Goal: Transaction & Acquisition: Purchase product/service

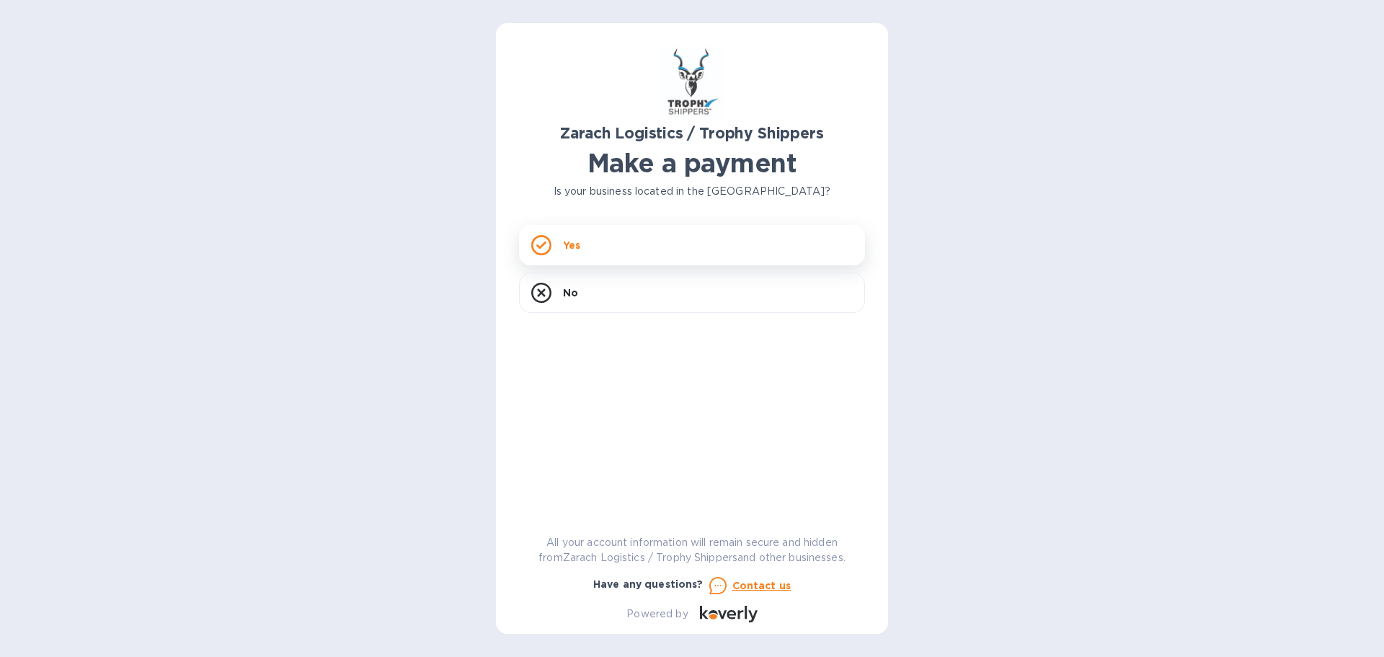
click at [668, 239] on div "Yes" at bounding box center [692, 245] width 346 height 40
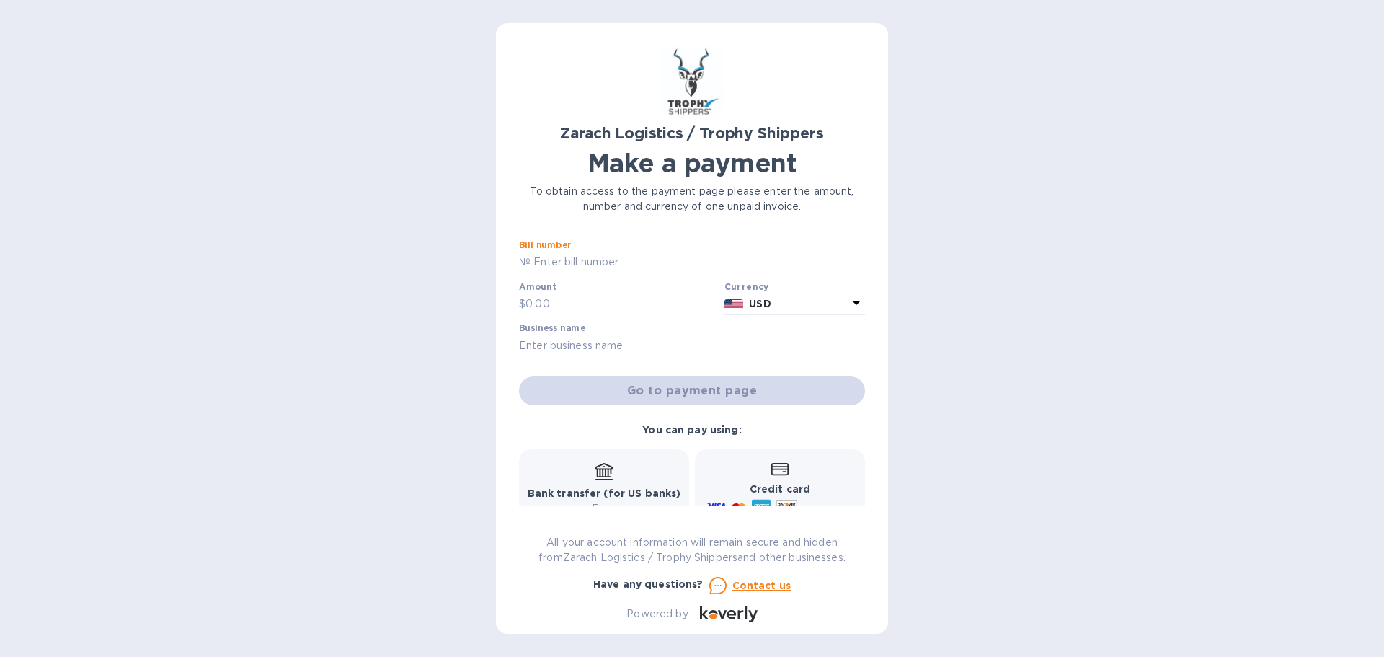
paste input "B00172495"
type input "B00172495"
click at [546, 301] on input "text" at bounding box center [622, 304] width 193 height 22
type input "1,669"
drag, startPoint x: 628, startPoint y: 348, endPoint x: 624, endPoint y: 342, distance: 7.8
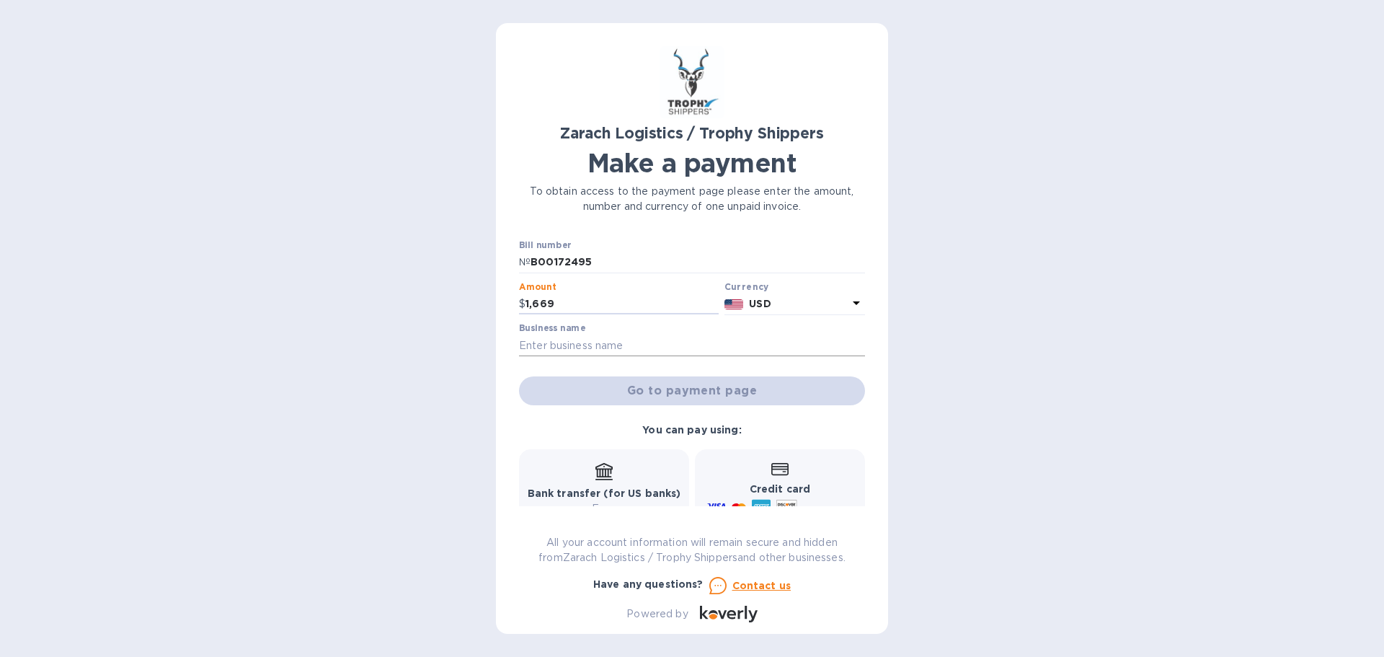
click at [628, 348] on input "text" at bounding box center [692, 346] width 346 height 22
click at [642, 341] on input "text" at bounding box center [692, 346] width 346 height 22
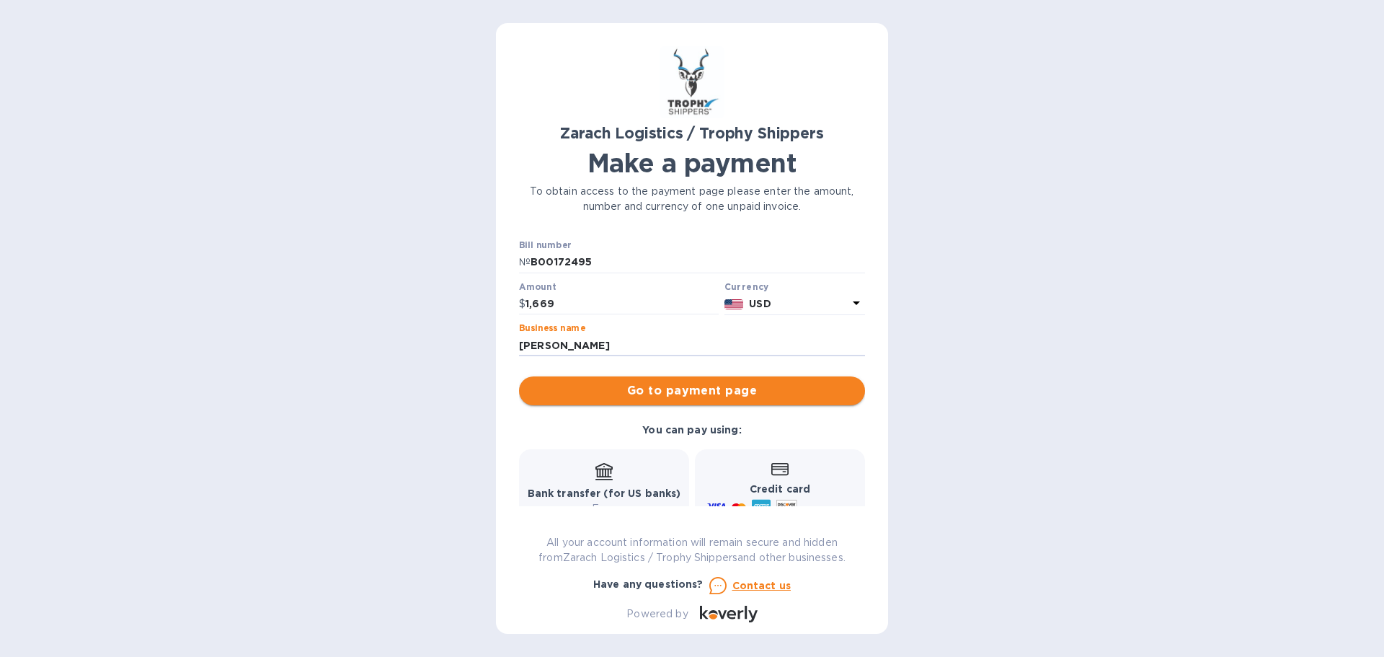
type input "[PERSON_NAME]"
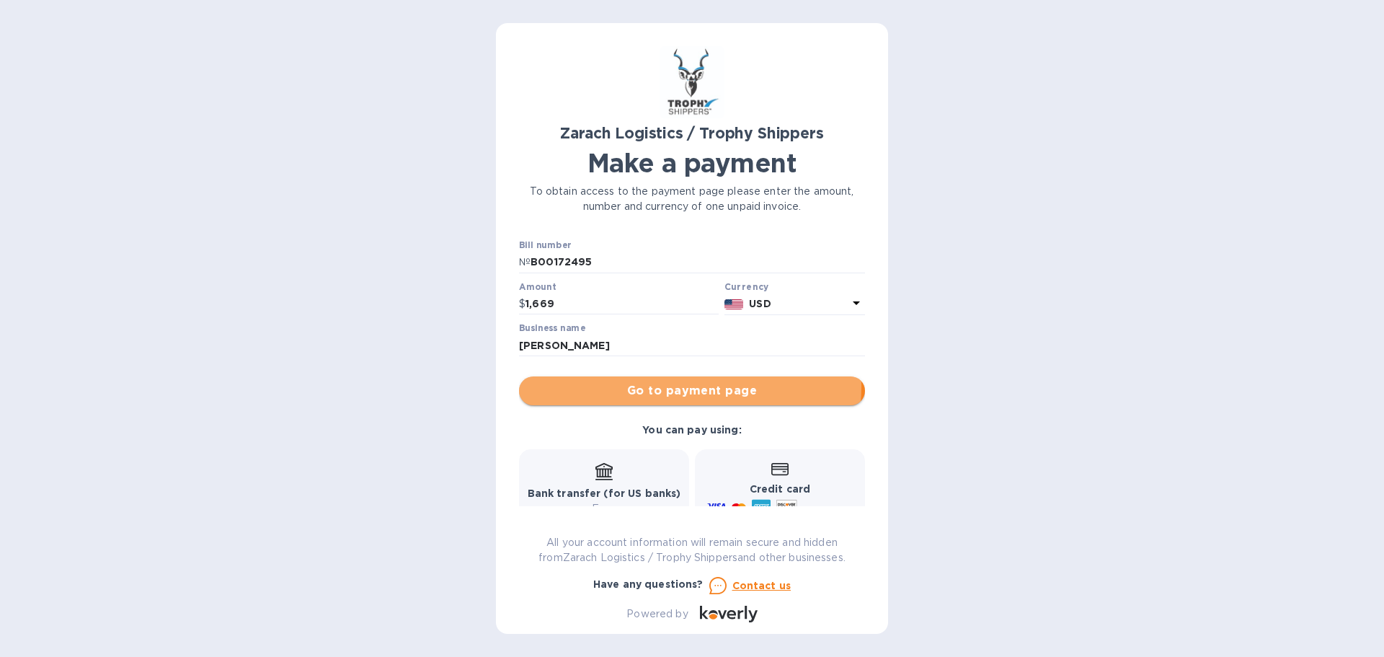
click at [685, 386] on span "Go to payment page" at bounding box center [692, 390] width 323 height 17
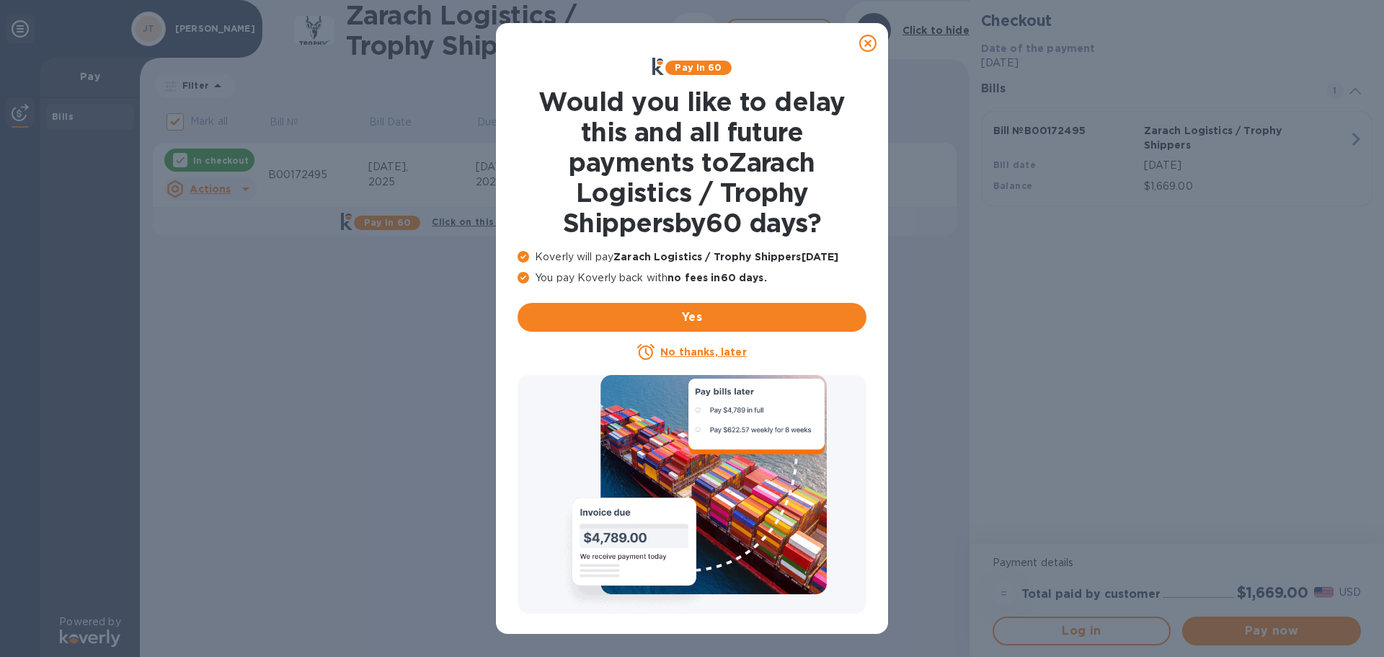
click at [865, 40] on icon at bounding box center [867, 43] width 17 height 17
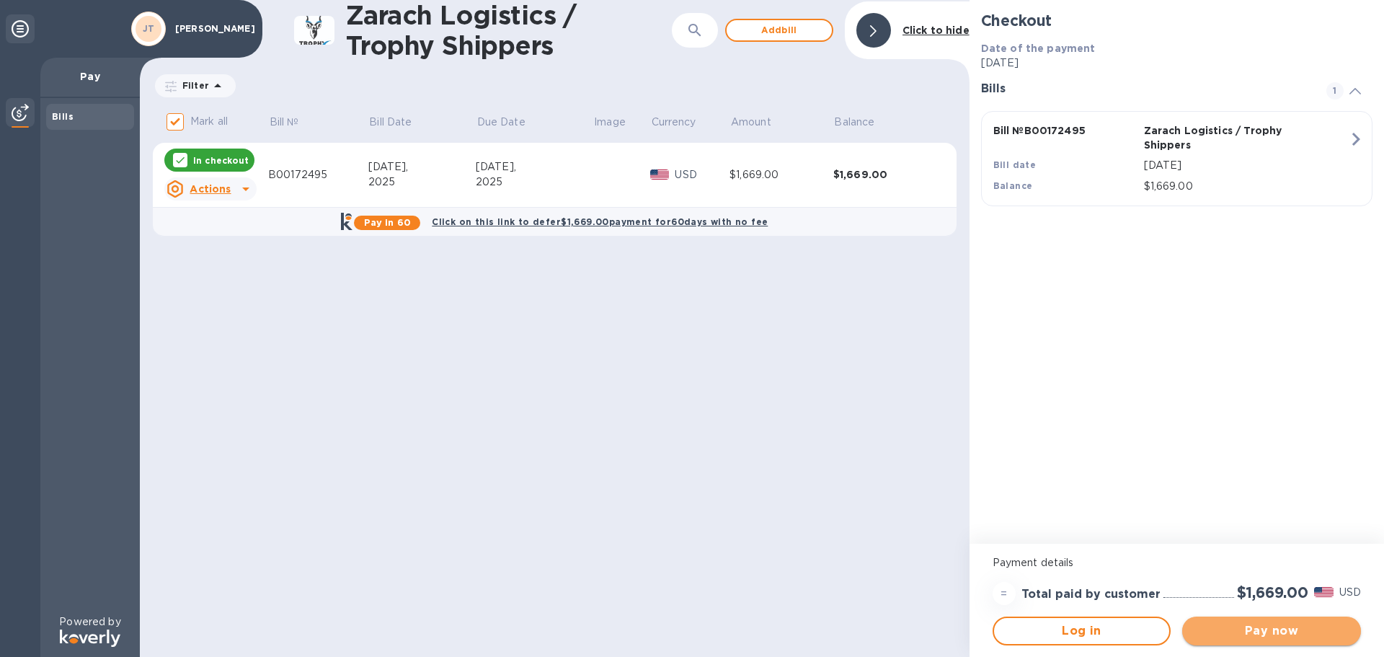
click at [1262, 632] on span "Pay now" at bounding box center [1272, 630] width 156 height 17
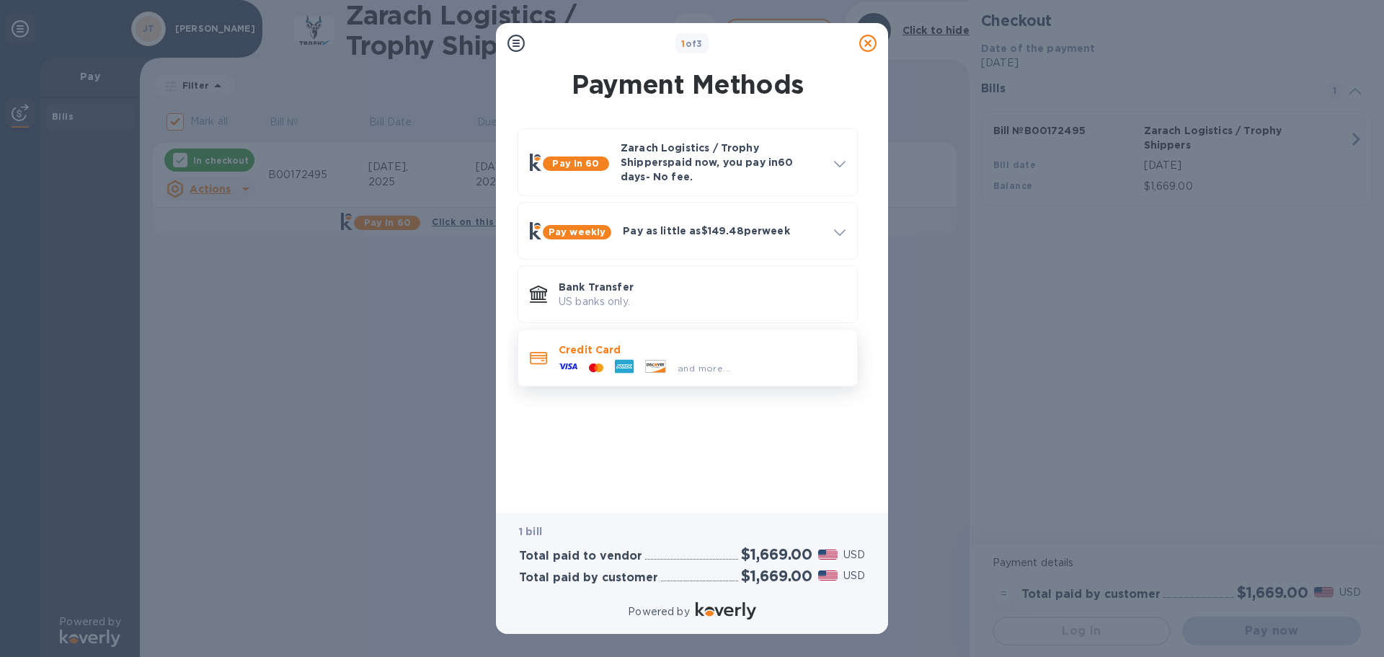
click at [619, 342] on p "Credit Card" at bounding box center [702, 349] width 287 height 14
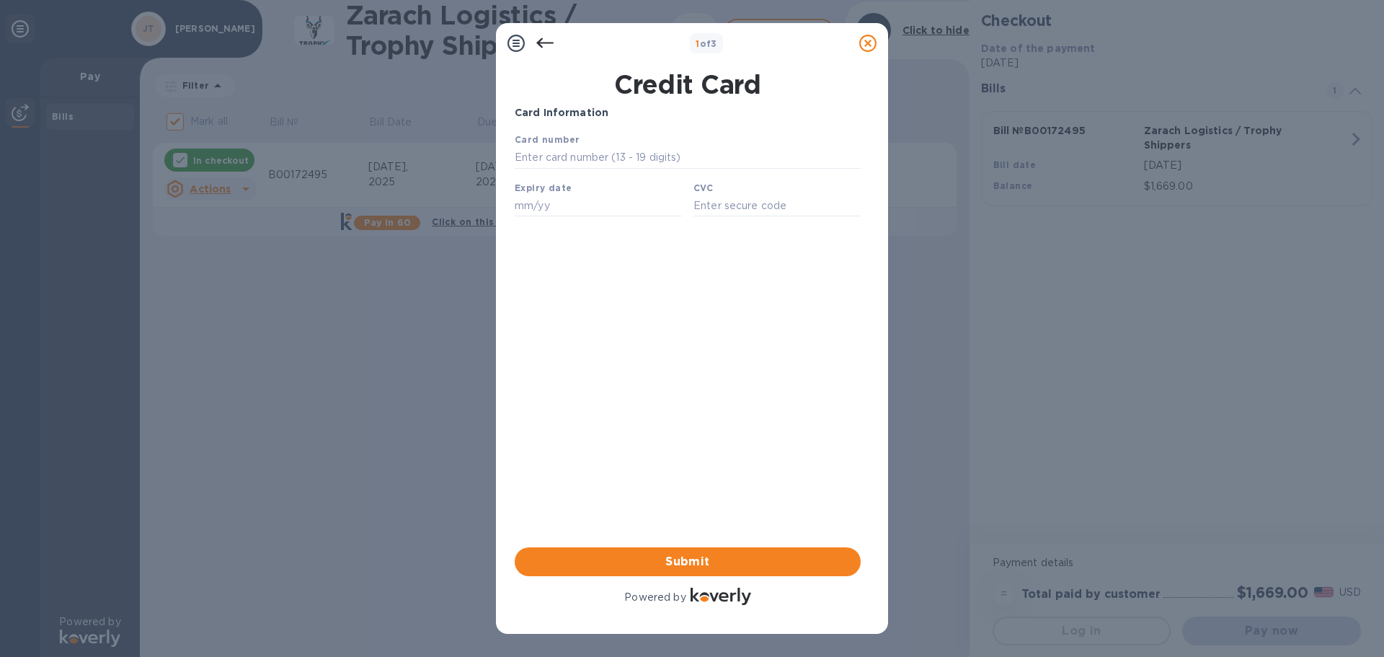
type input "[CREDIT_CARD_NUMBER]"
type input "07/27"
type input "715"
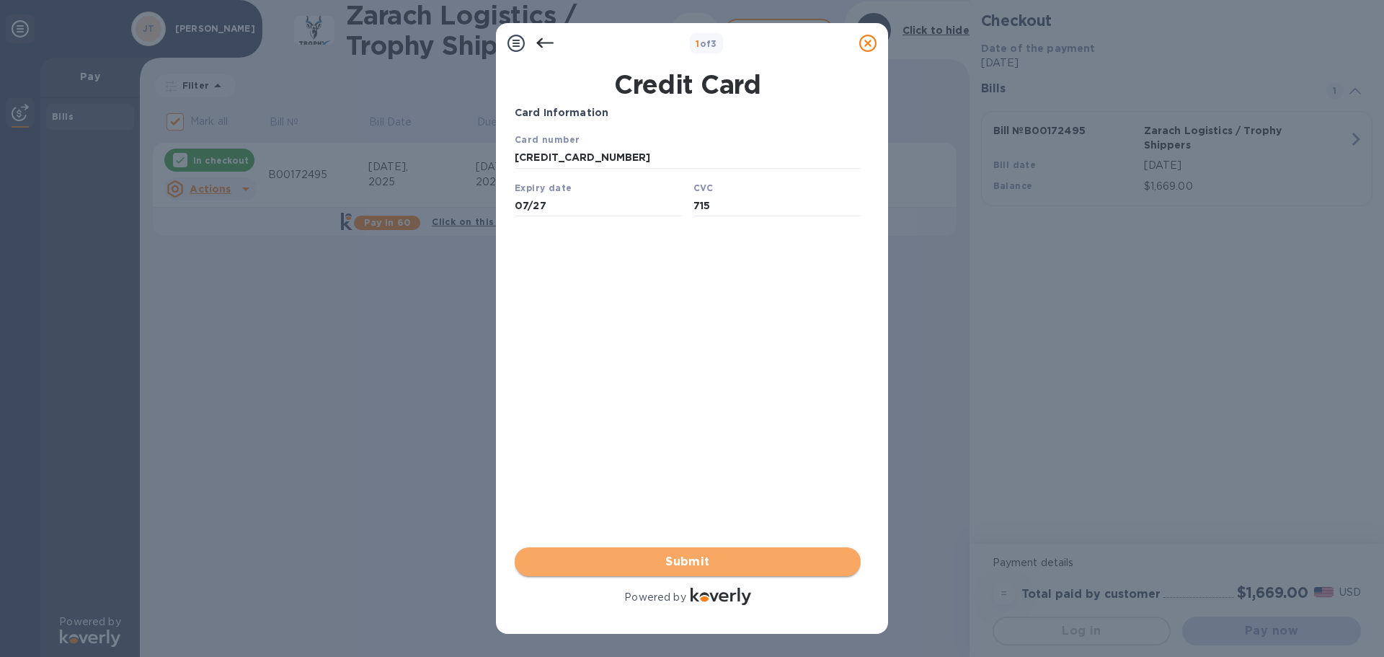
click at [716, 558] on span "Submit" at bounding box center [687, 561] width 323 height 17
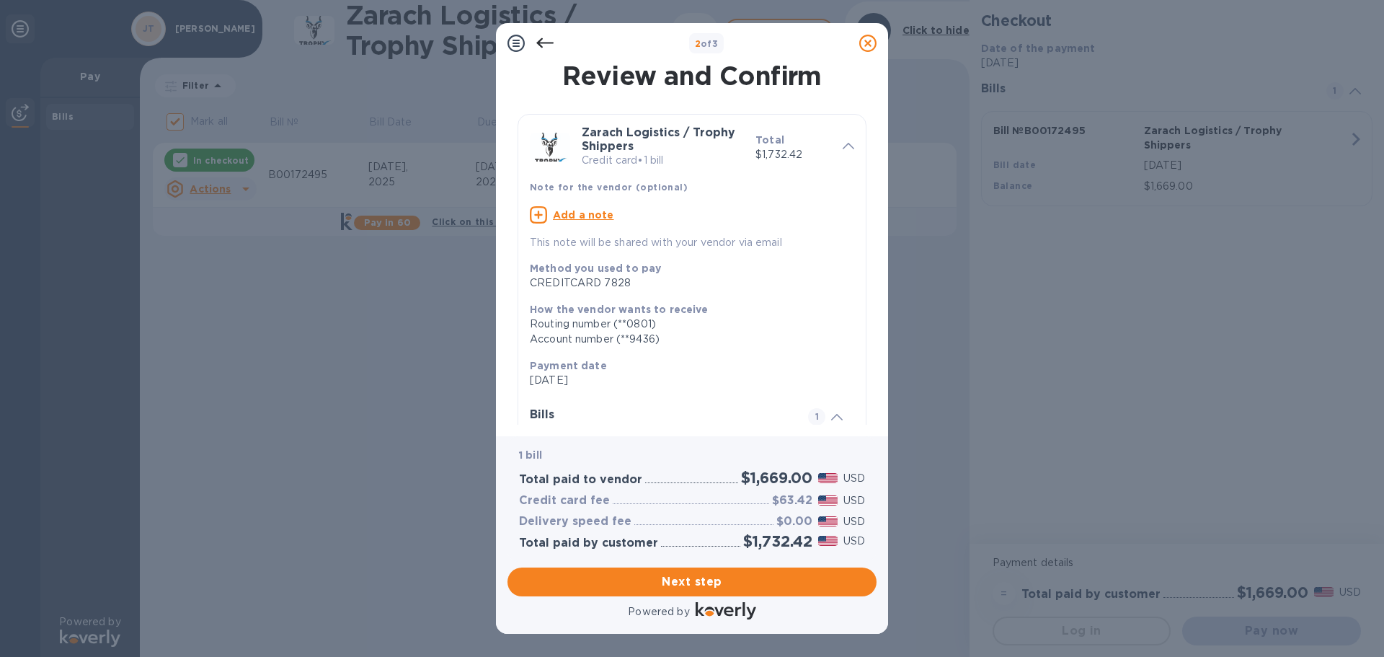
scroll to position [144, 0]
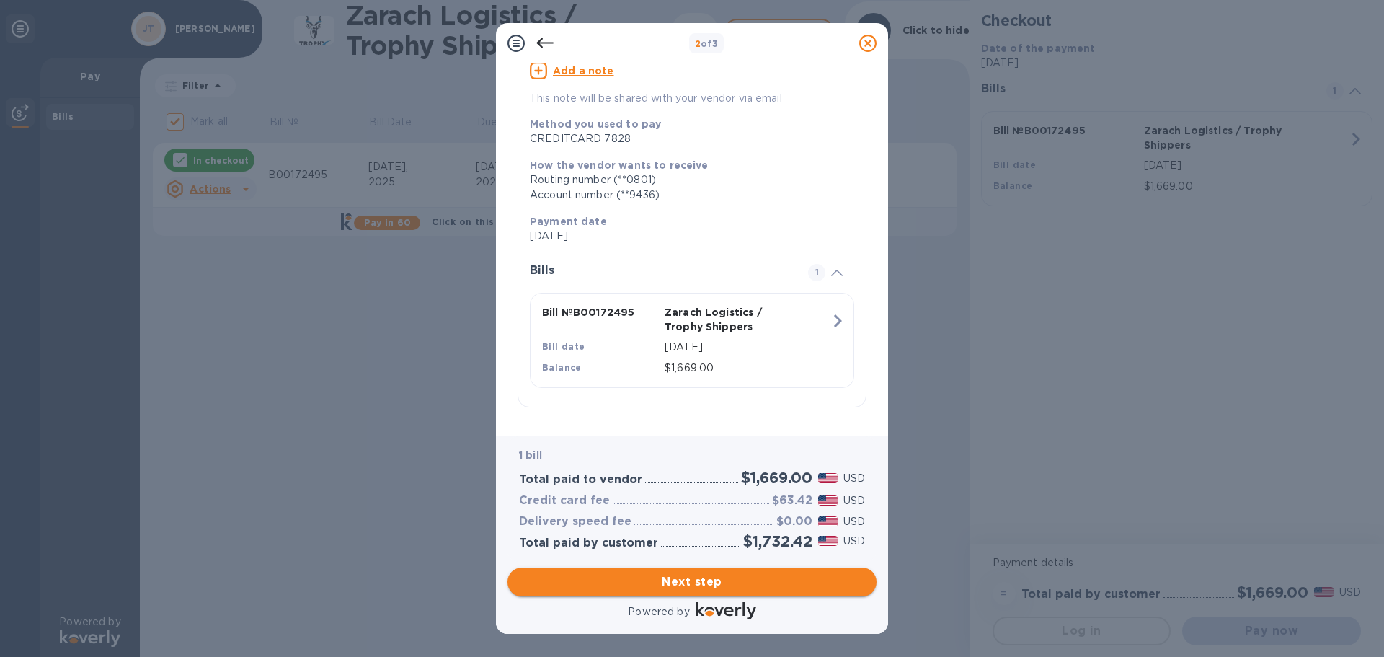
click at [697, 583] on span "Next step" at bounding box center [692, 581] width 346 height 17
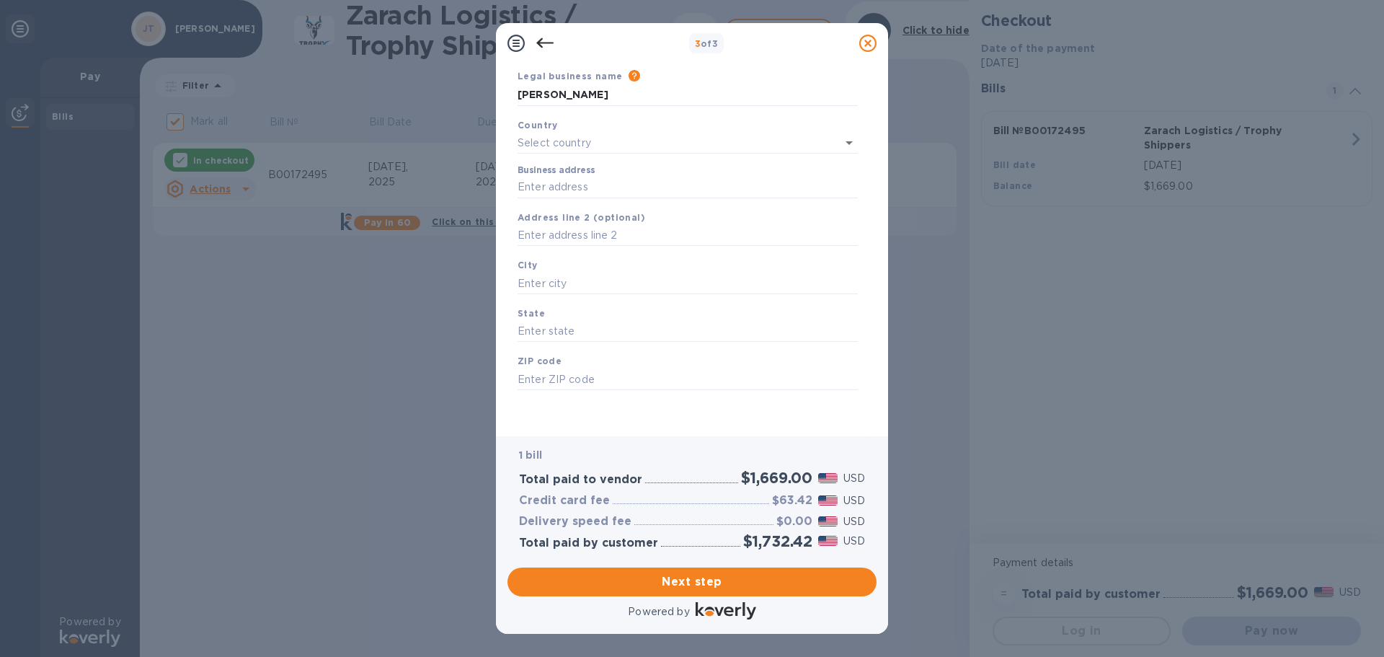
type input "[GEOGRAPHIC_DATA]"
click at [653, 186] on input "Business address" at bounding box center [688, 188] width 340 height 22
type input "[STREET_ADDRESS]"
type input "[GEOGRAPHIC_DATA]"
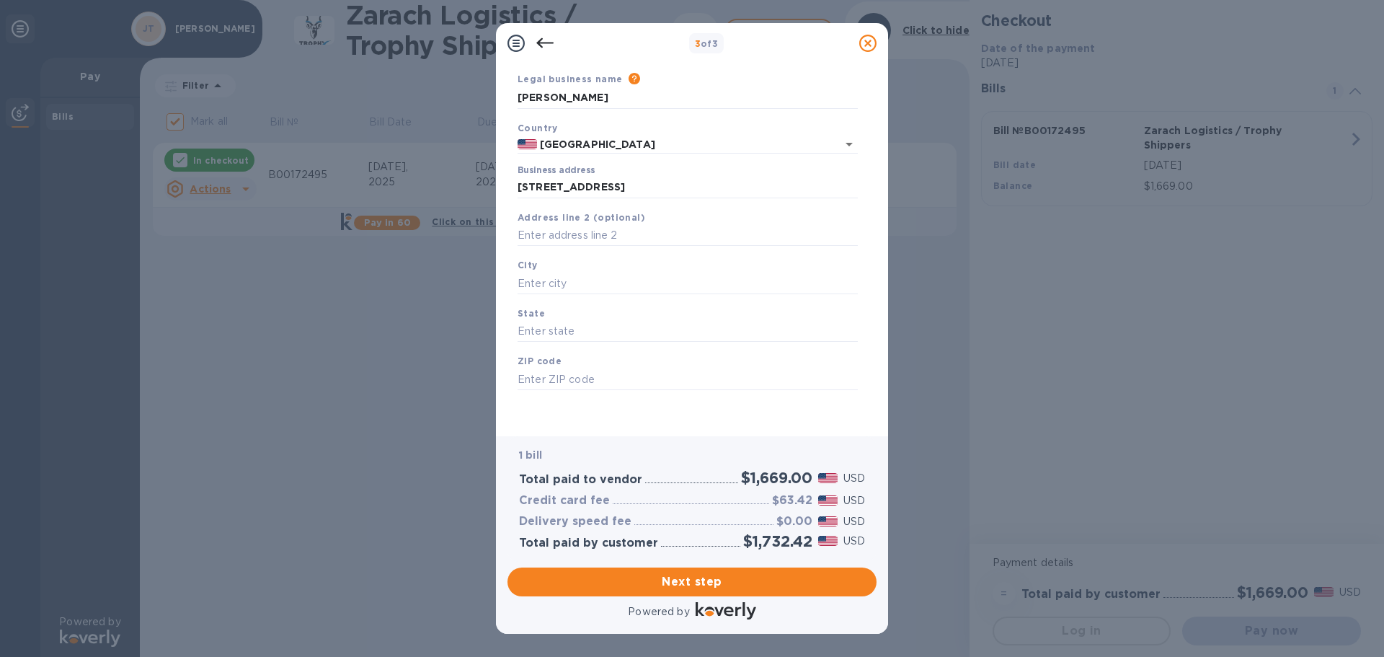
type input "MT"
type input "59870"
click at [689, 589] on span "Next step" at bounding box center [692, 581] width 346 height 17
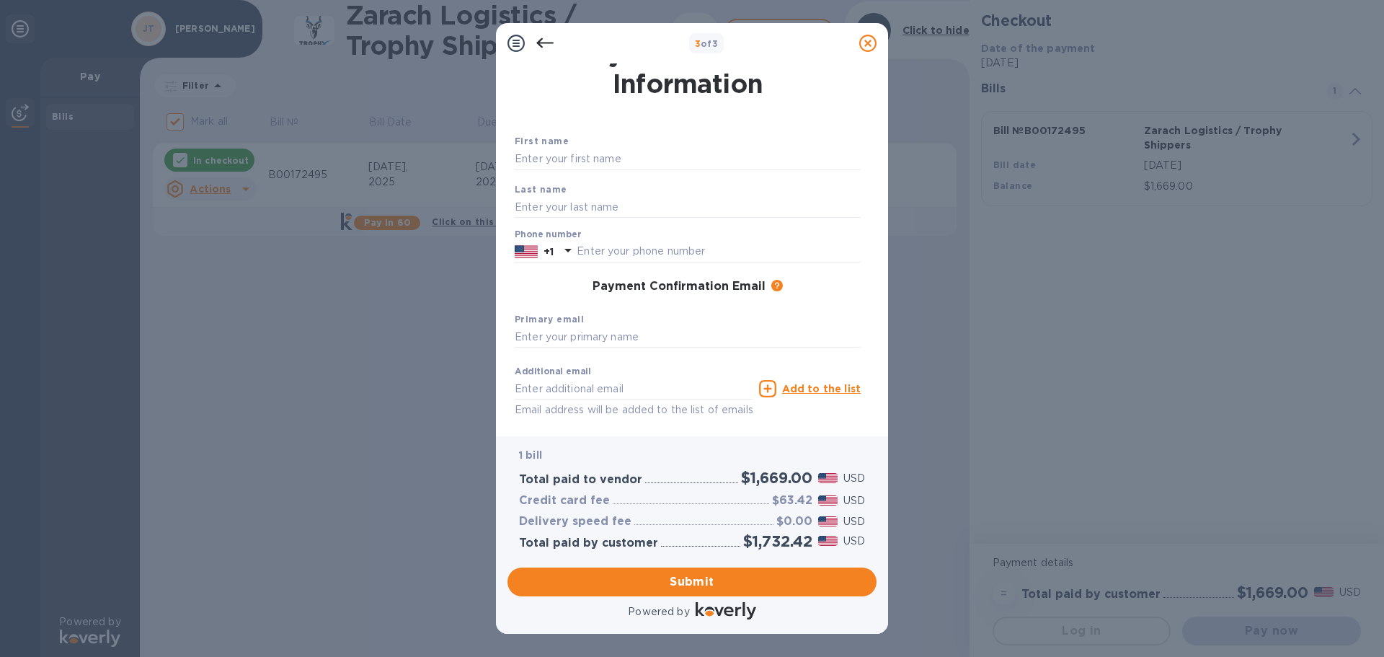
scroll to position [0, 0]
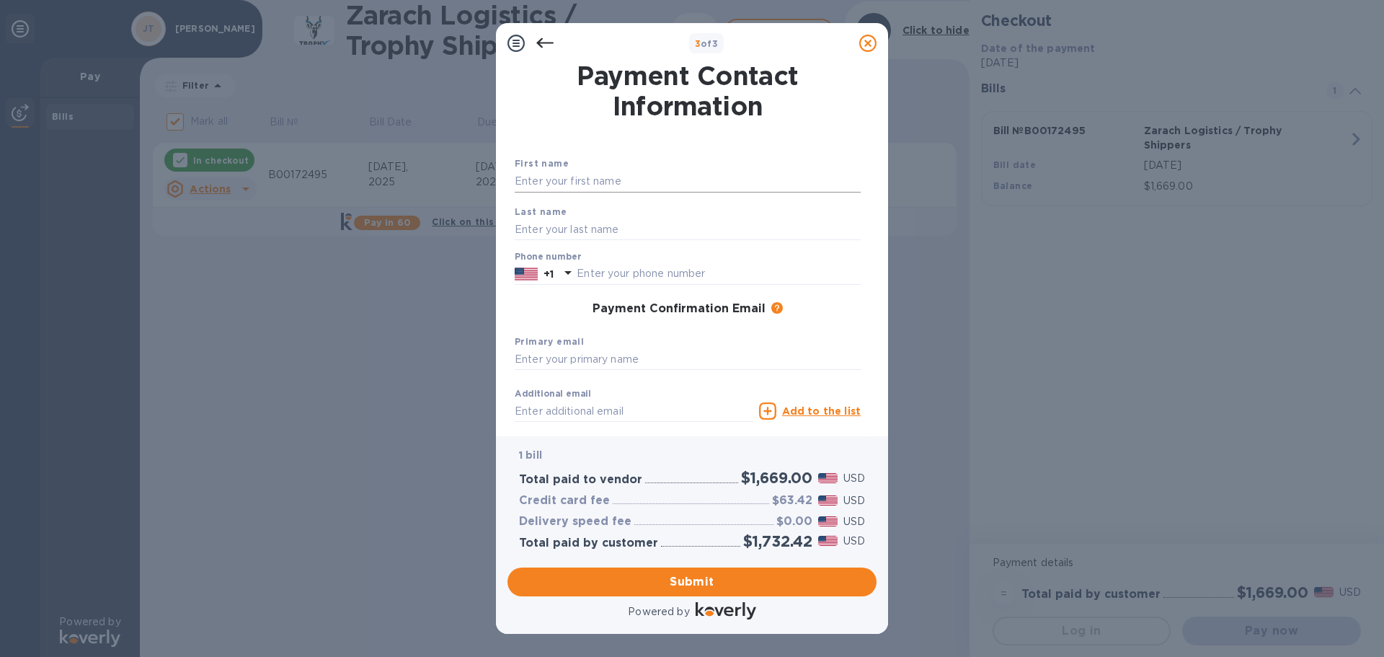
click at [683, 172] on input "text" at bounding box center [688, 182] width 346 height 22
type input "[PERSON_NAME]"
type input "6037999014"
type input "[EMAIL_ADDRESS][DOMAIN_NAME]"
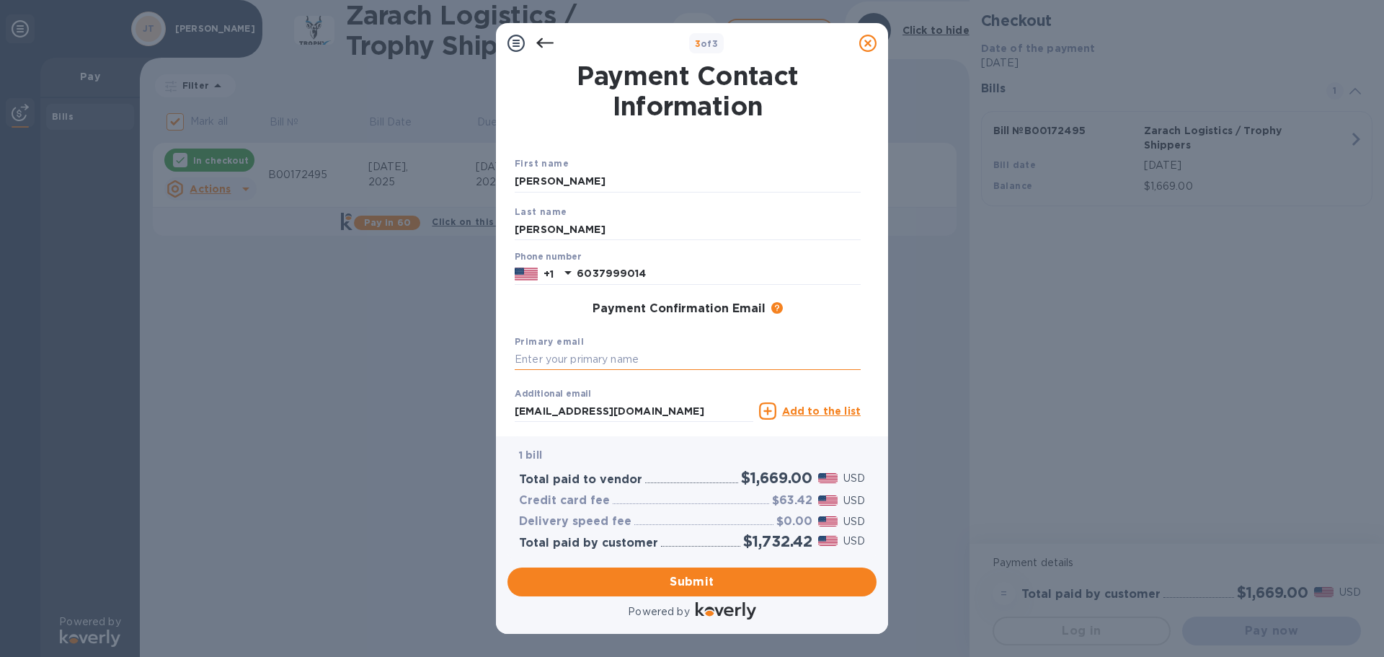
click at [647, 362] on input "text" at bounding box center [688, 360] width 346 height 22
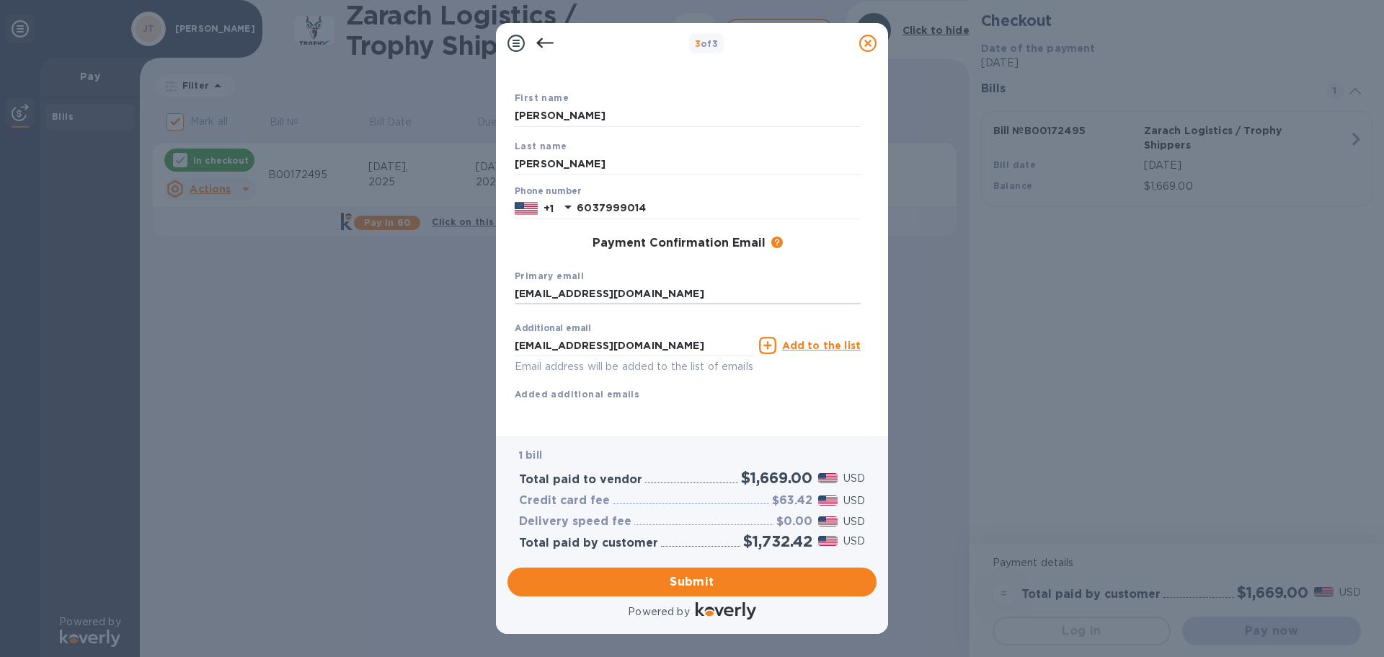
scroll to position [82, 0]
type input "[EMAIL_ADDRESS][DOMAIN_NAME]"
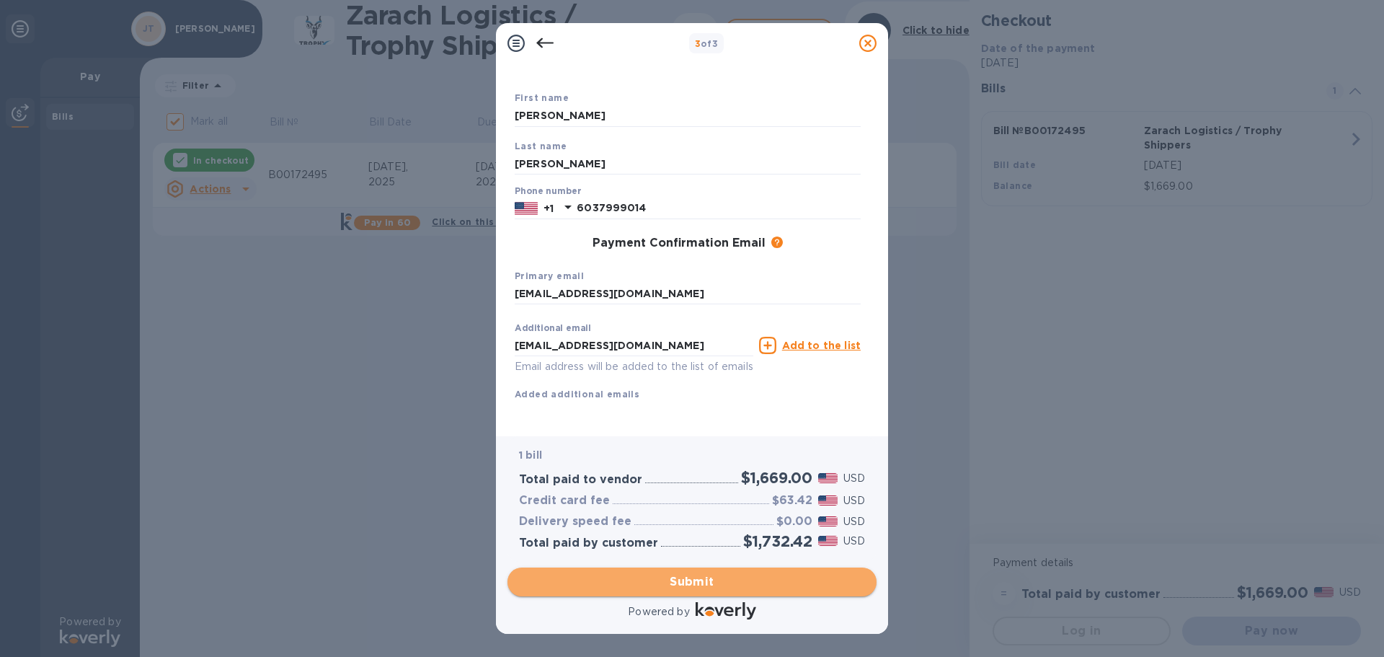
click at [700, 578] on span "Submit" at bounding box center [692, 581] width 346 height 17
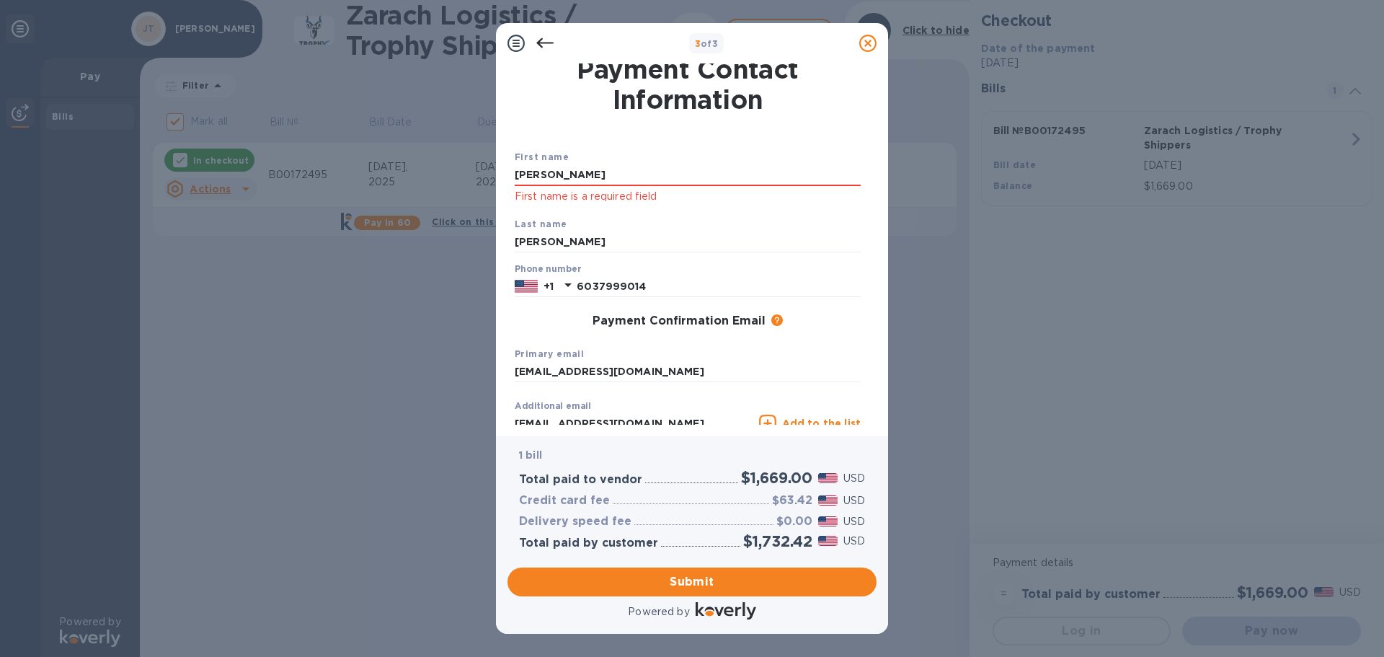
scroll to position [0, 0]
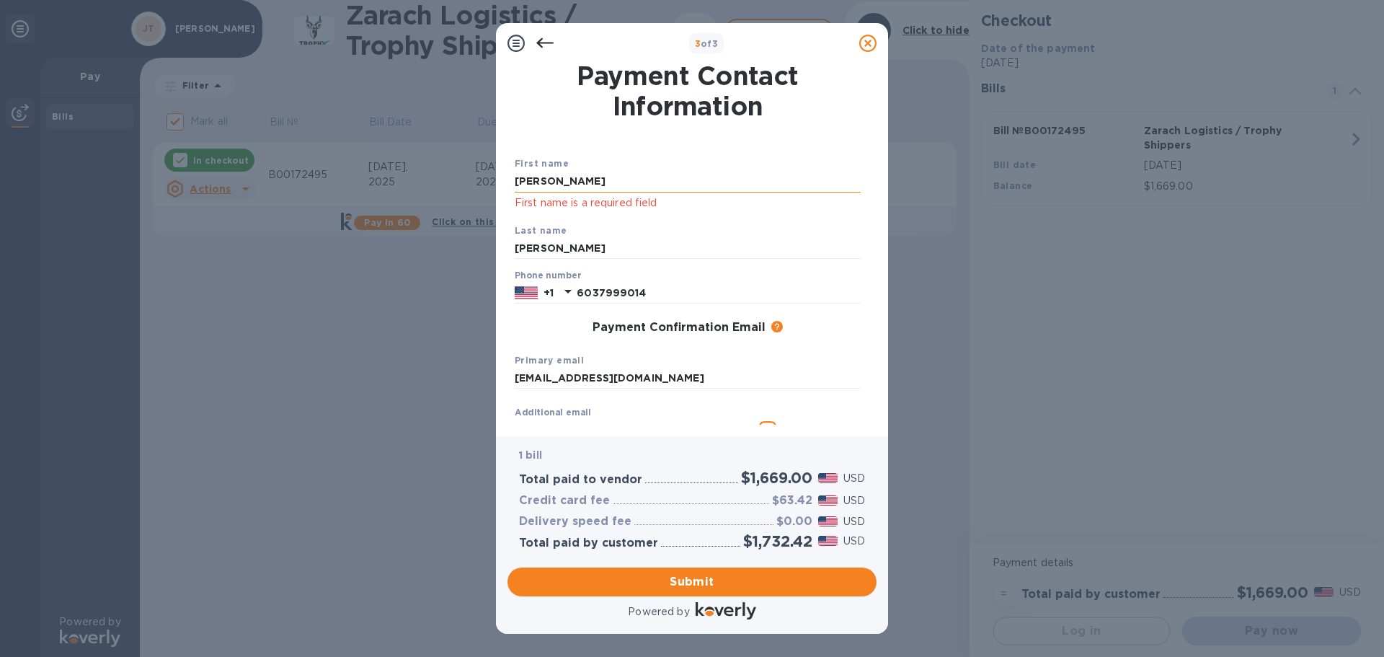
click at [671, 189] on input "[PERSON_NAME]" at bounding box center [688, 182] width 346 height 22
type input "[PERSON_NAME]"
click at [772, 585] on span "Submit" at bounding box center [692, 581] width 346 height 17
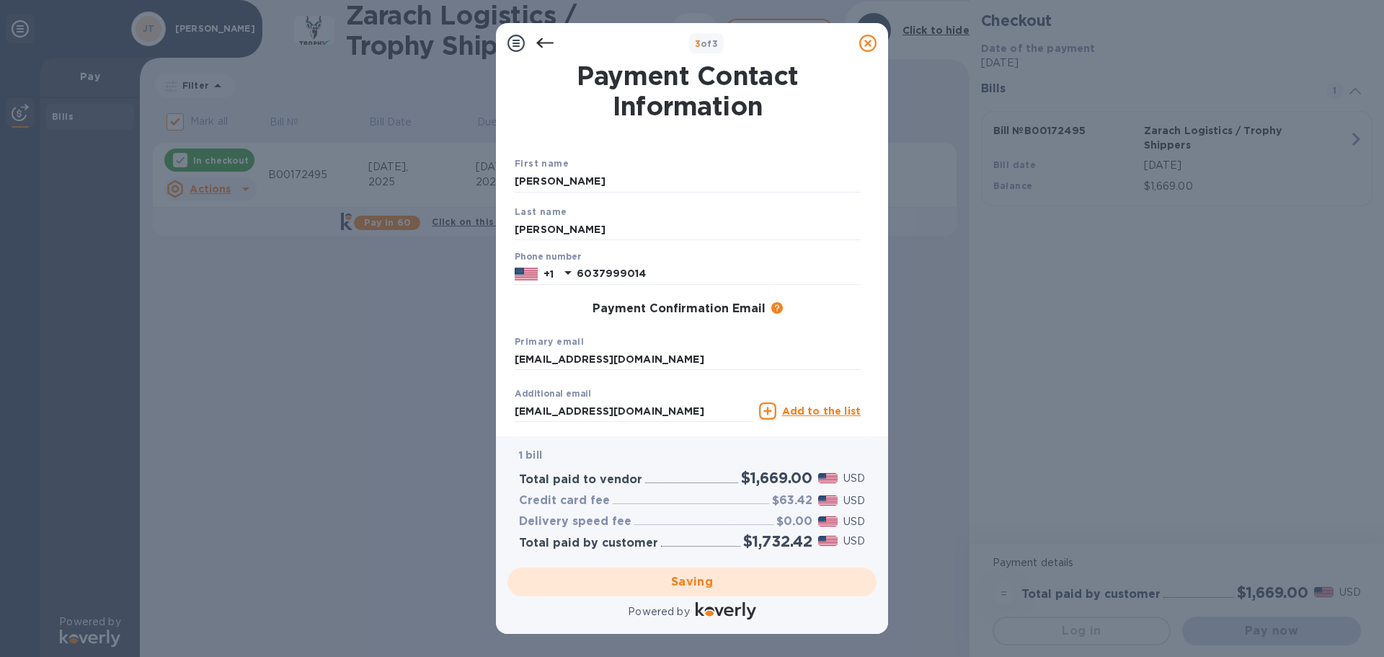
checkbox input "false"
